Goal: Task Accomplishment & Management: Manage account settings

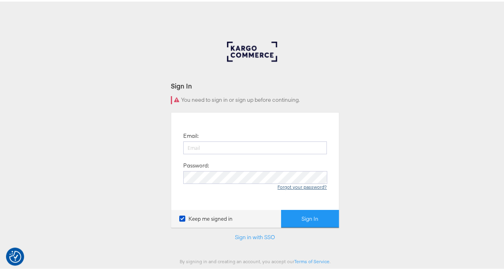
click at [301, 187] on link "Forgot your password?" at bounding box center [301, 185] width 49 height 6
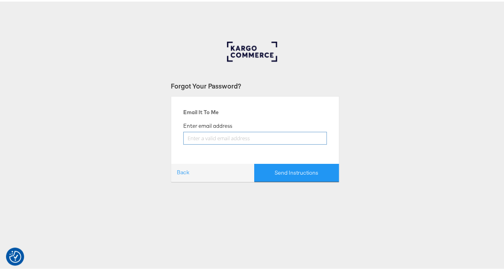
click at [218, 136] on input "email" at bounding box center [255, 136] width 144 height 13
type input "[PERSON_NAME][EMAIL_ADDRESS][PERSON_NAME][DOMAIN_NAME]"
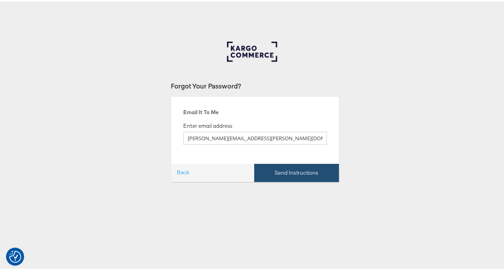
click at [301, 168] on button "Send Instructions" at bounding box center [296, 171] width 85 height 18
